Goal: Information Seeking & Learning: Learn about a topic

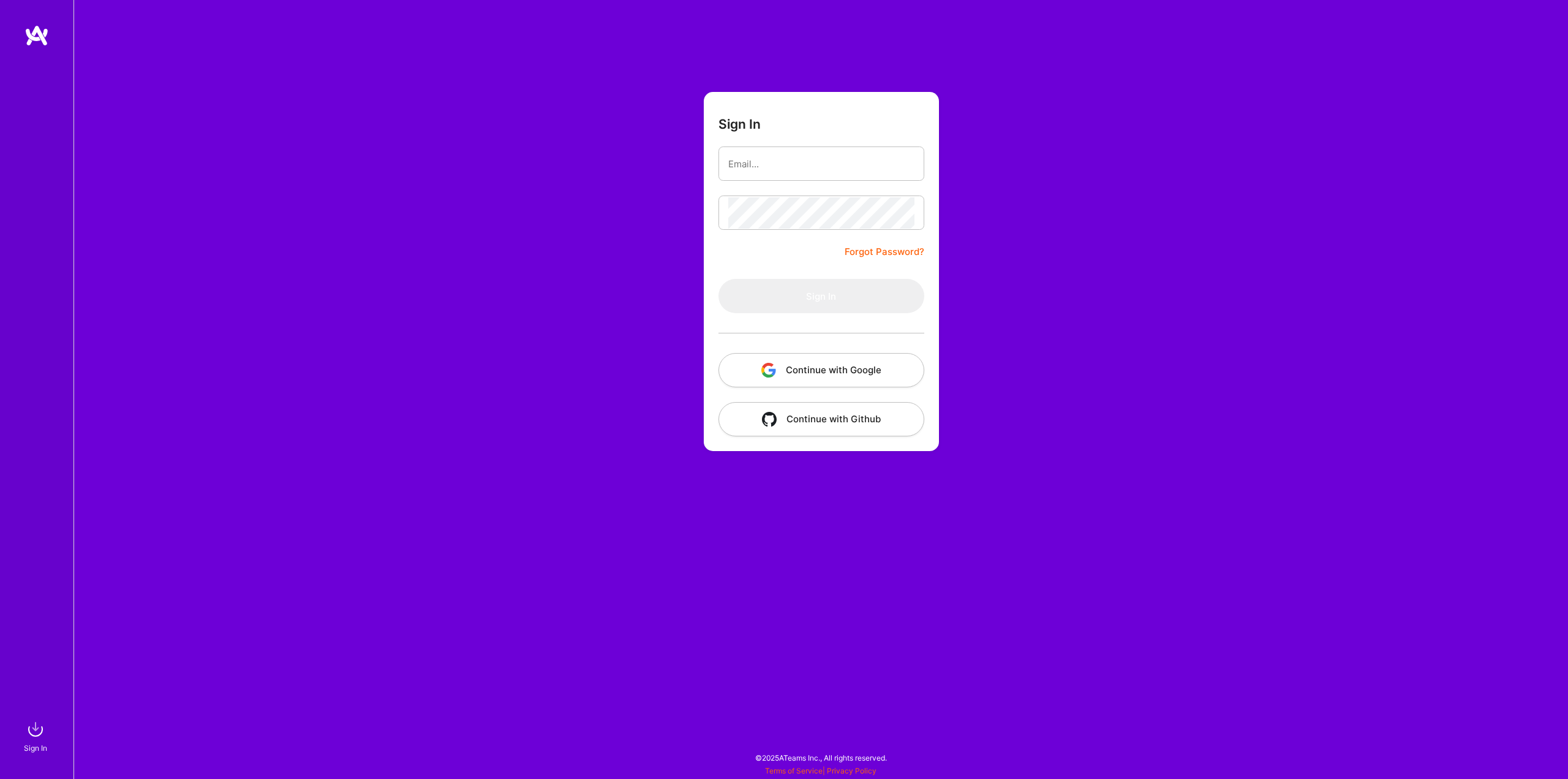
click at [819, 368] on button "Continue with Google" at bounding box center [821, 370] width 206 height 35
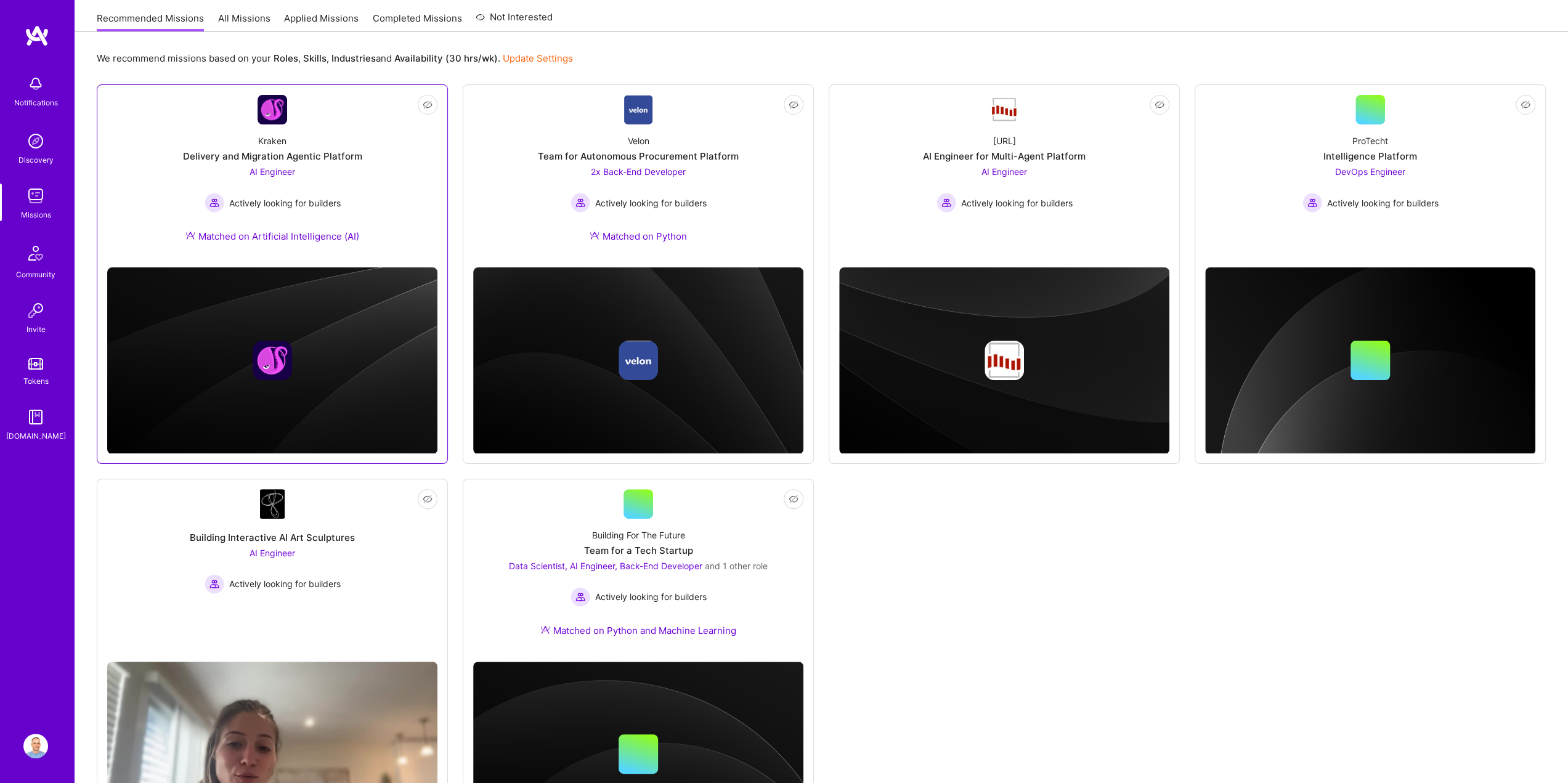
scroll to position [227, 0]
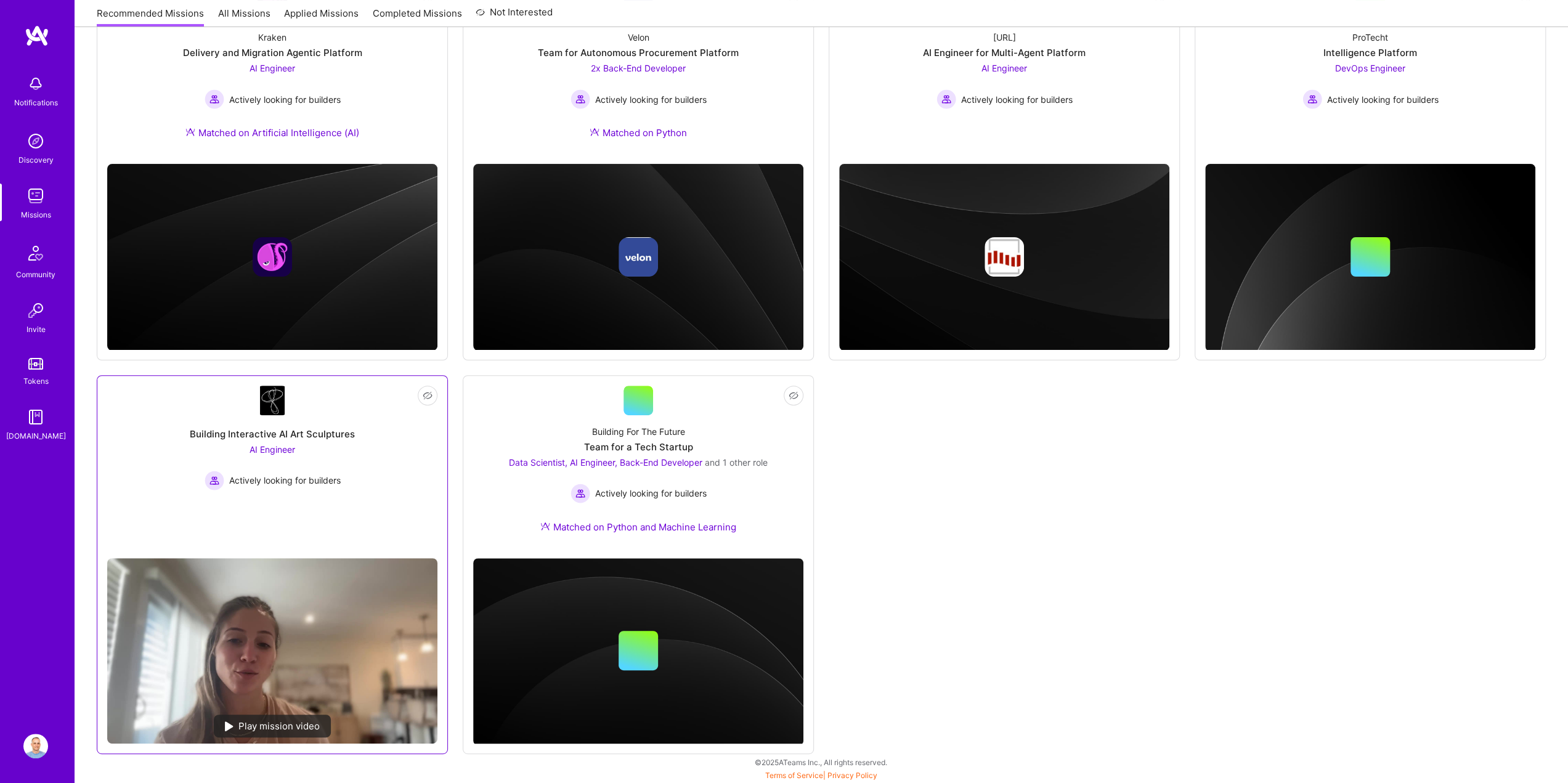
click at [275, 725] on div "Play mission video" at bounding box center [272, 726] width 117 height 23
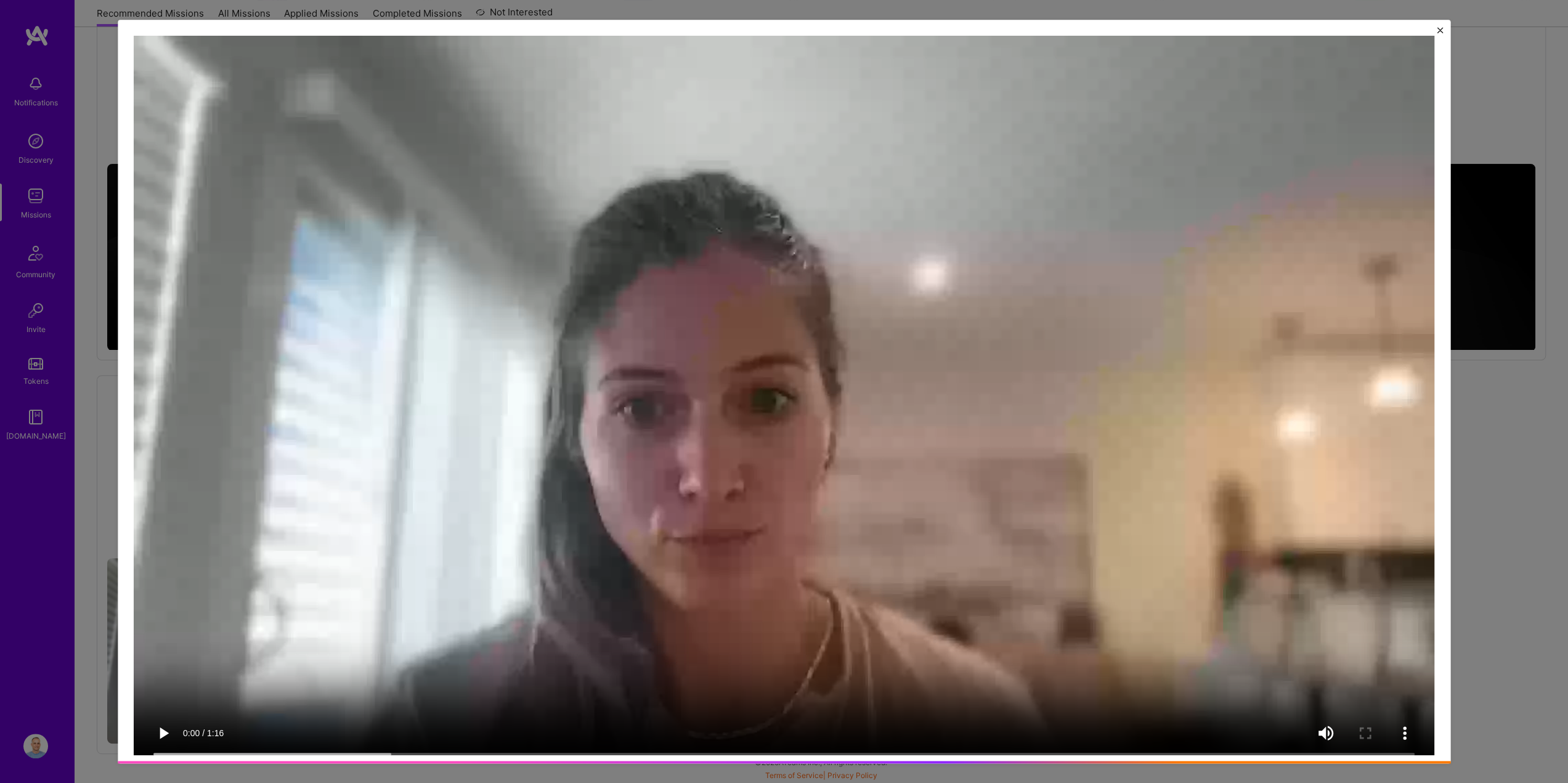
click at [1518, 567] on div at bounding box center [784, 392] width 1568 height 783
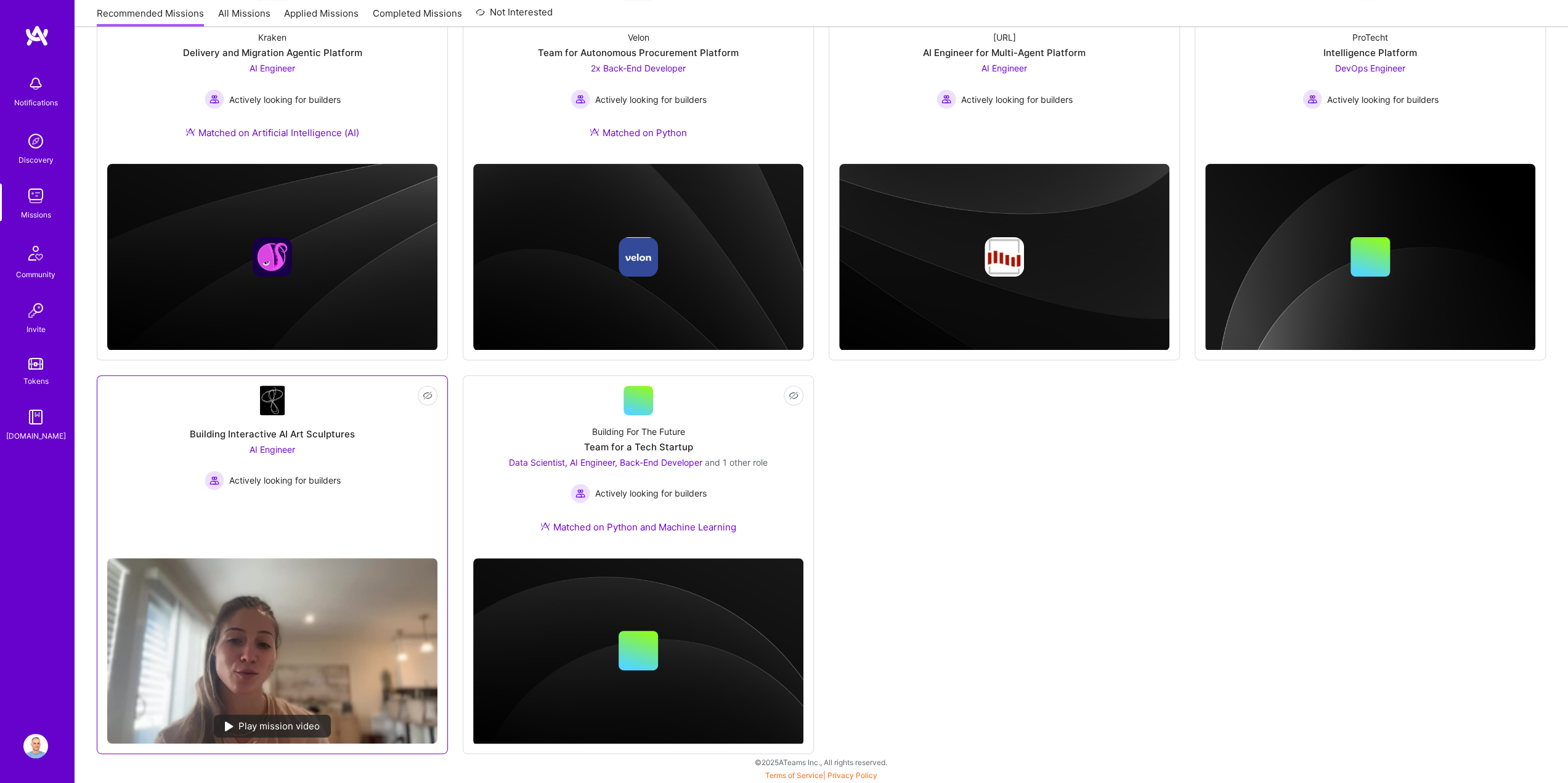
click at [280, 443] on div "AI Engineer Actively looking for builders" at bounding box center [272, 467] width 136 height 47
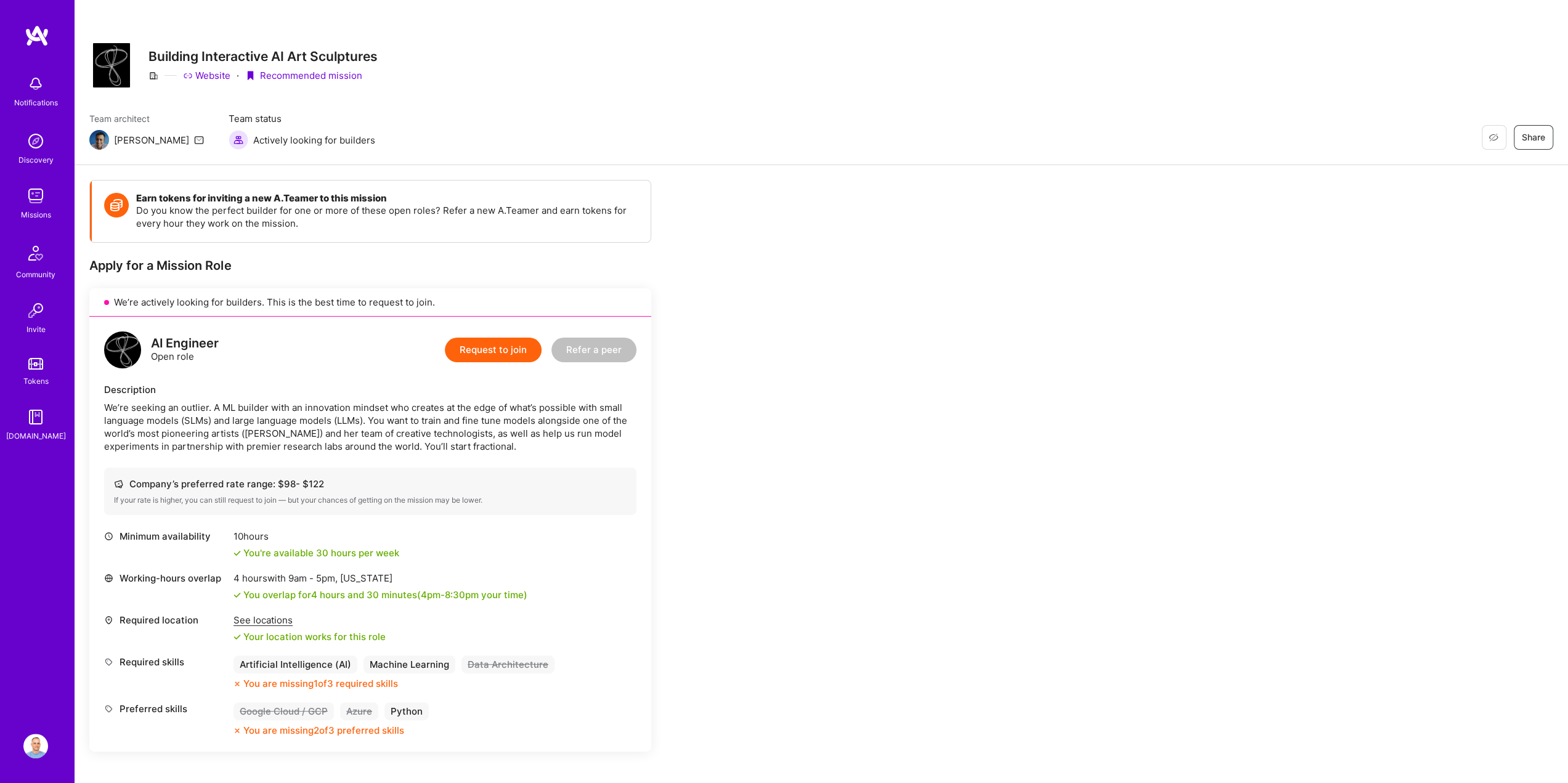
click at [205, 75] on link "Website" at bounding box center [206, 75] width 47 height 13
click at [42, 741] on img at bounding box center [36, 746] width 25 height 25
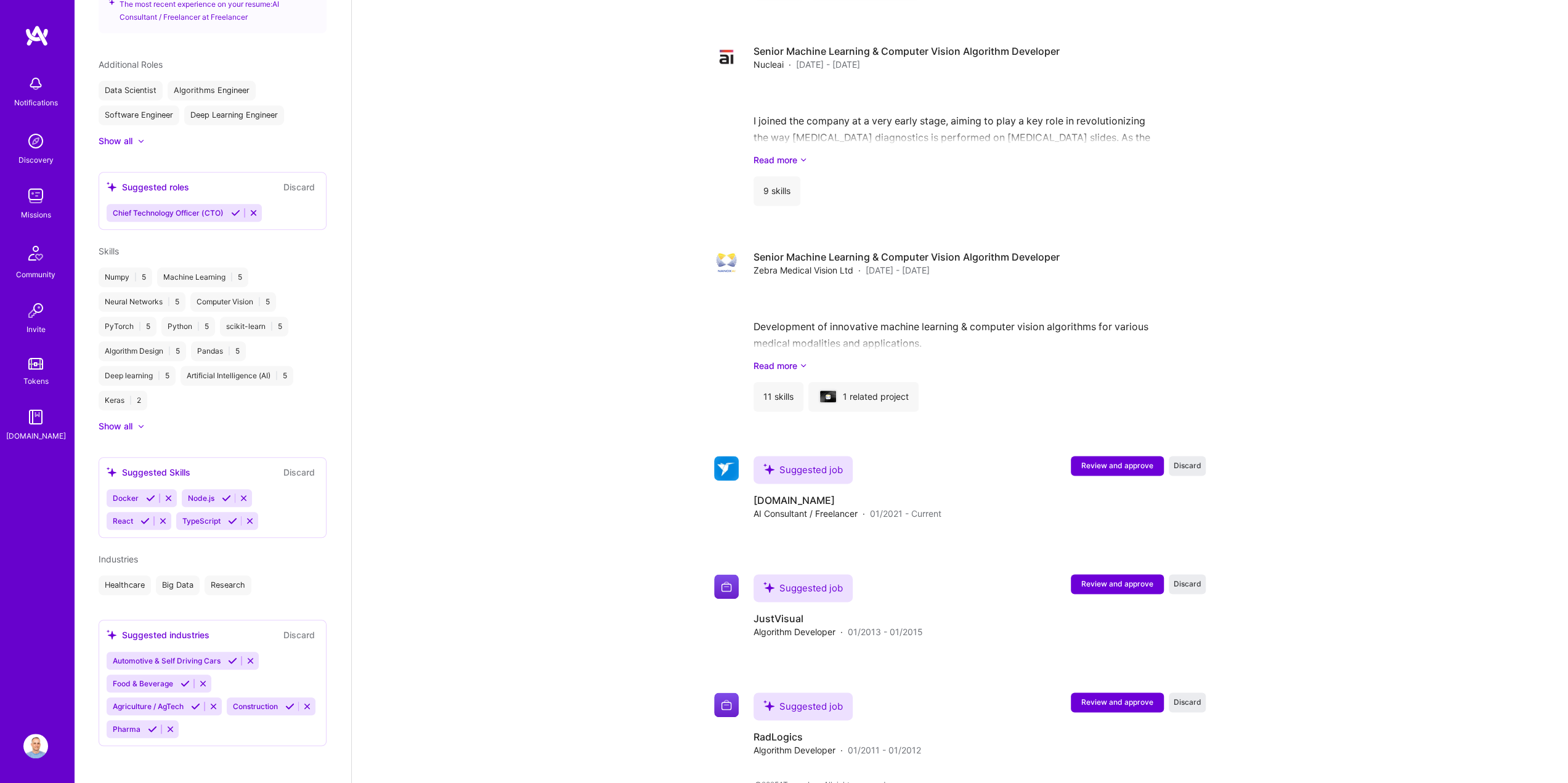
scroll to position [1377, 0]
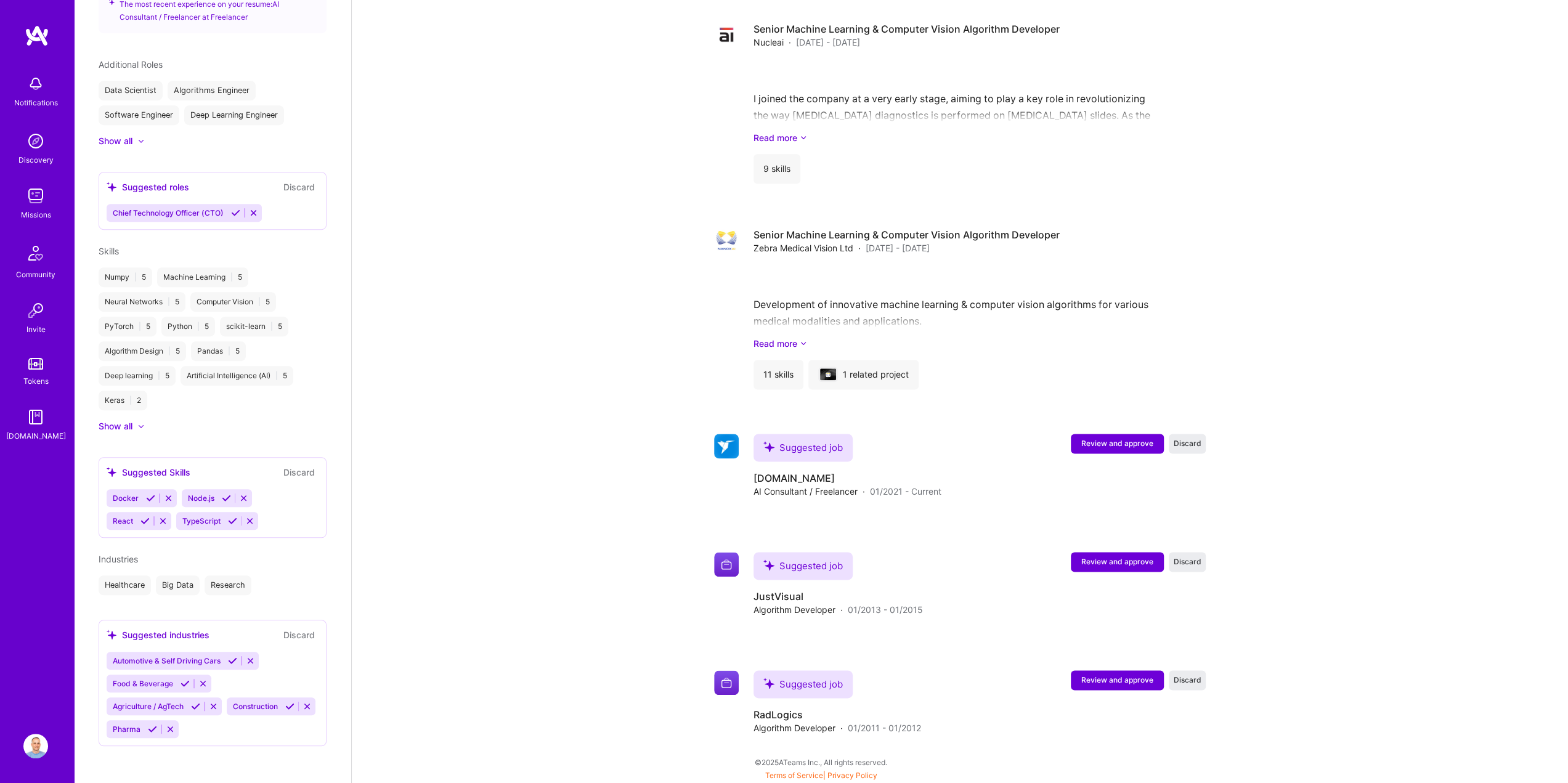
click at [34, 415] on img at bounding box center [36, 417] width 25 height 25
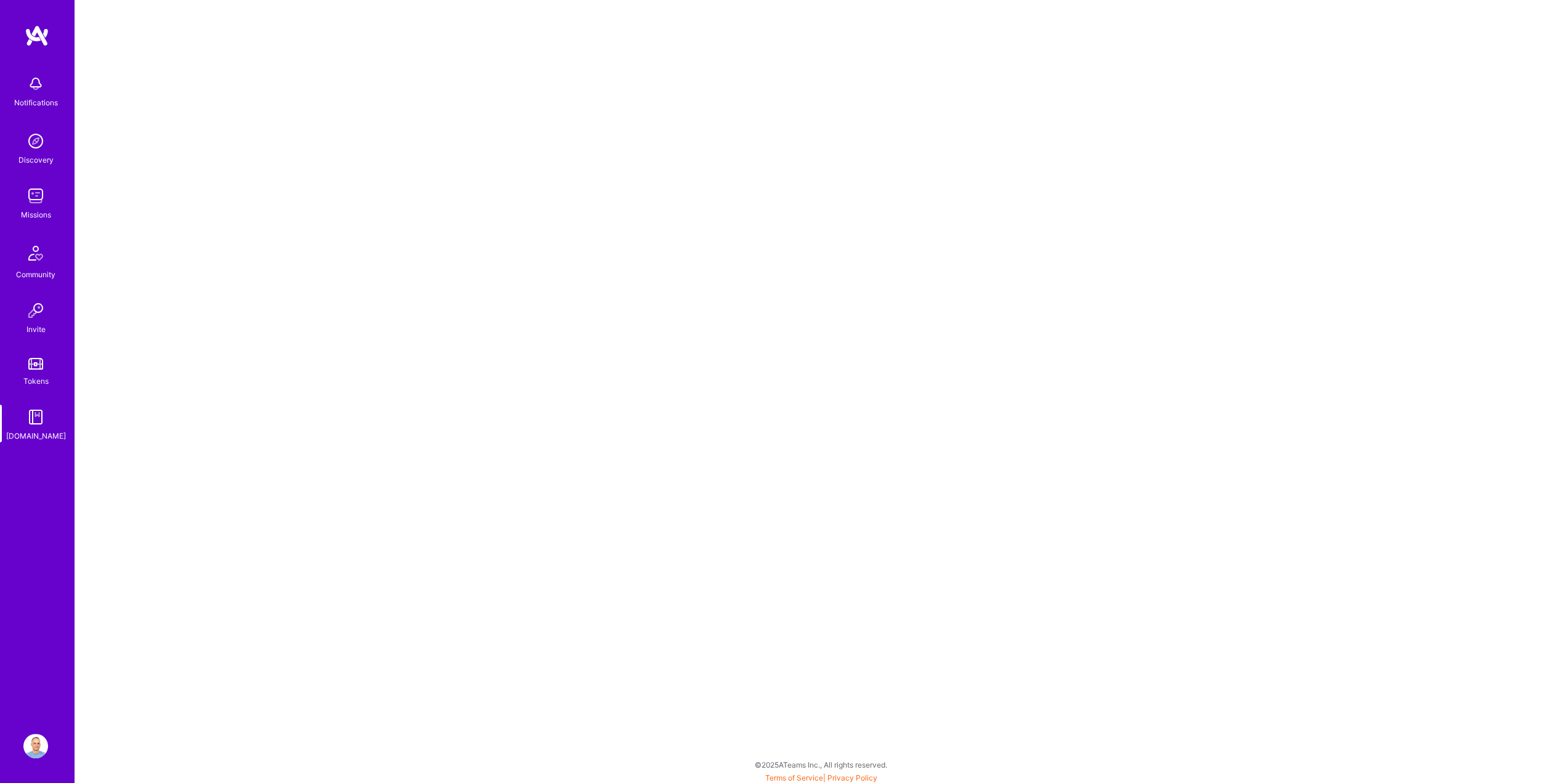
click at [35, 746] on img at bounding box center [36, 746] width 25 height 25
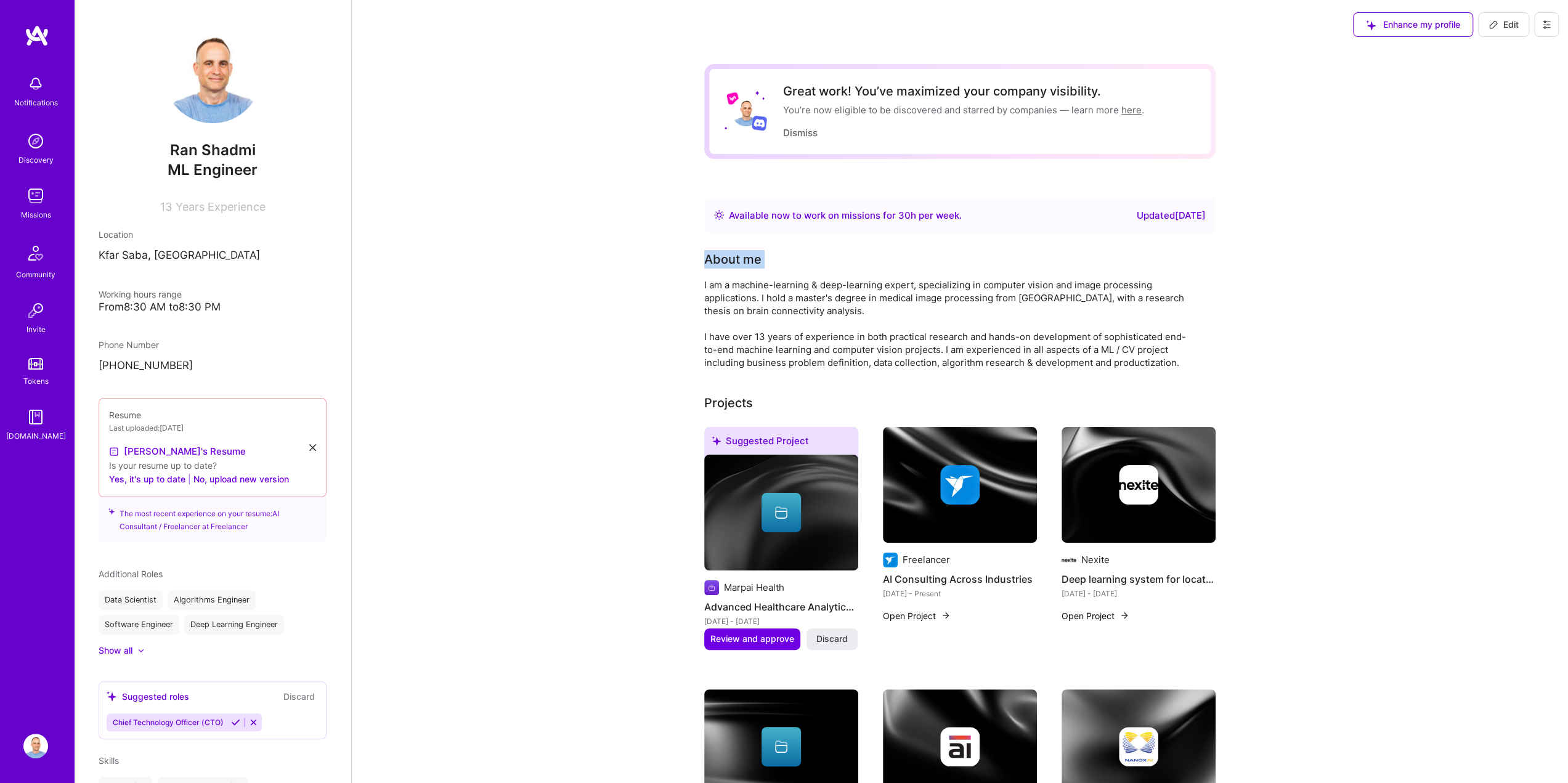
drag, startPoint x: 354, startPoint y: 278, endPoint x: 356, endPoint y: 266, distance: 12.2
click at [1544, 23] on icon at bounding box center [1547, 25] width 10 height 10
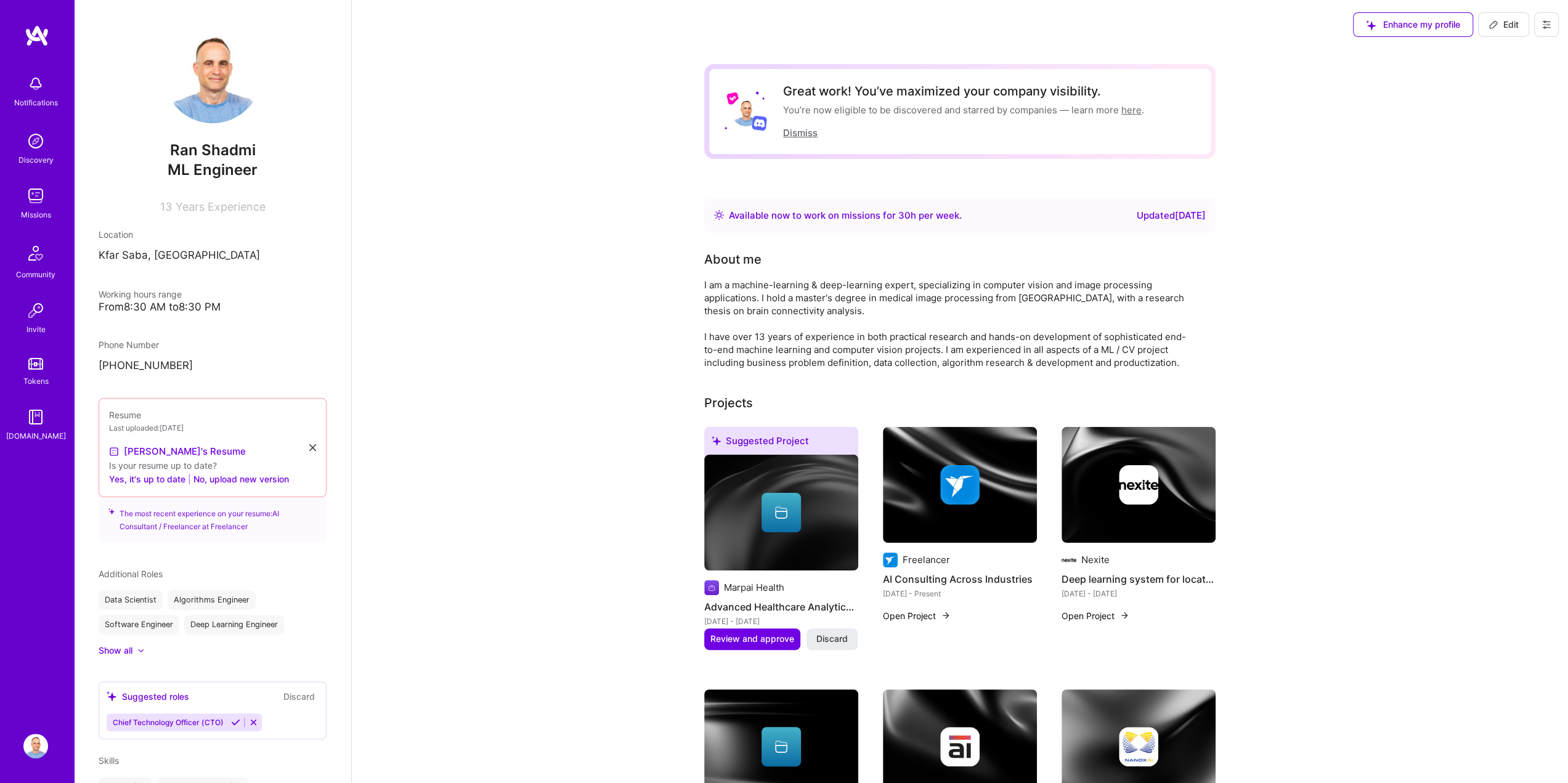
click at [796, 130] on button "Dismiss" at bounding box center [801, 132] width 35 height 13
